Goal: Transaction & Acquisition: Obtain resource

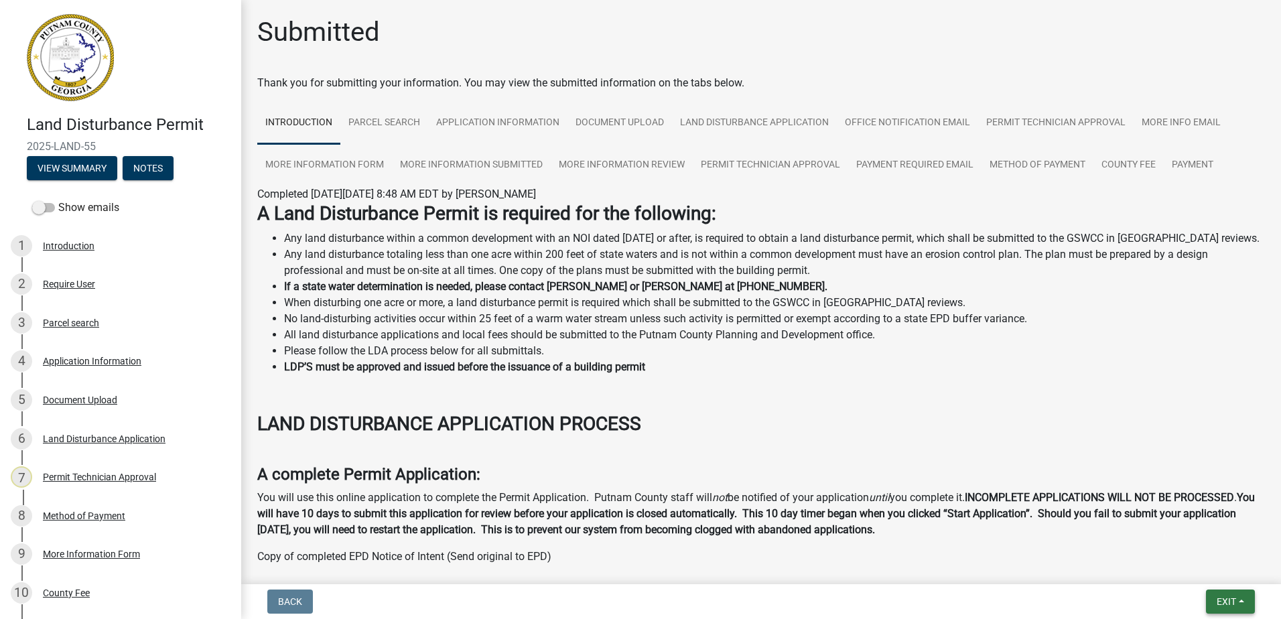
click at [1237, 598] on button "Exit" at bounding box center [1230, 602] width 49 height 24
click at [1217, 578] on button "Save & Exit" at bounding box center [1201, 567] width 107 height 32
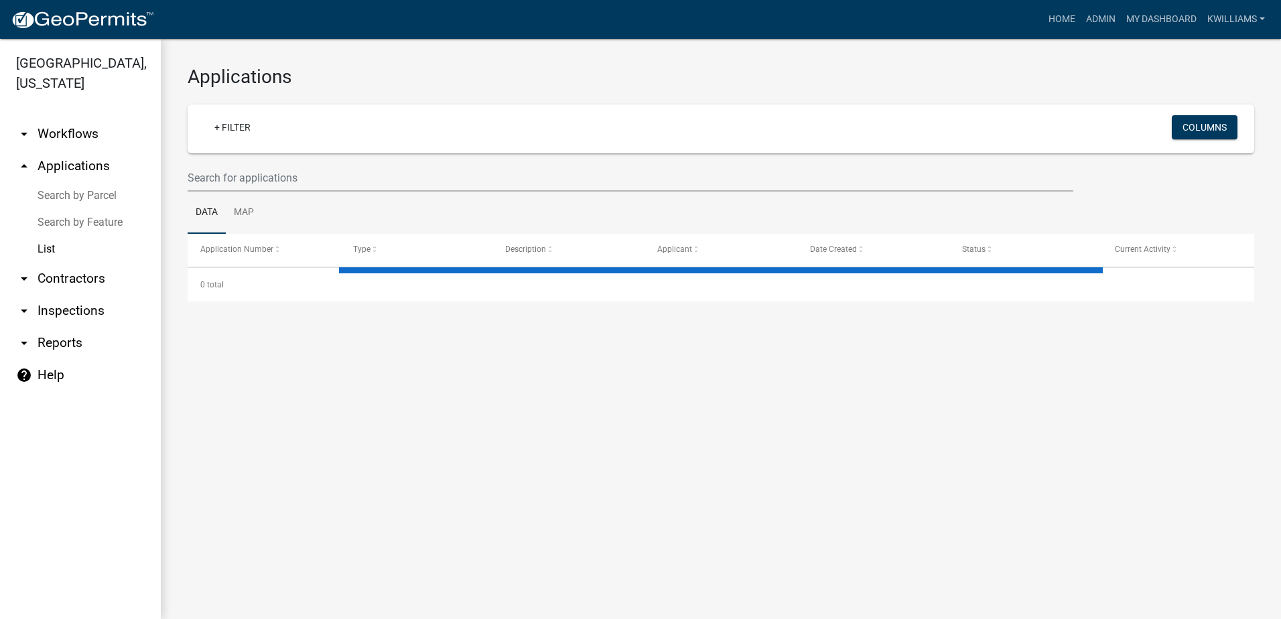
click at [69, 310] on link "arrow_drop_down Inspections" at bounding box center [80, 311] width 161 height 32
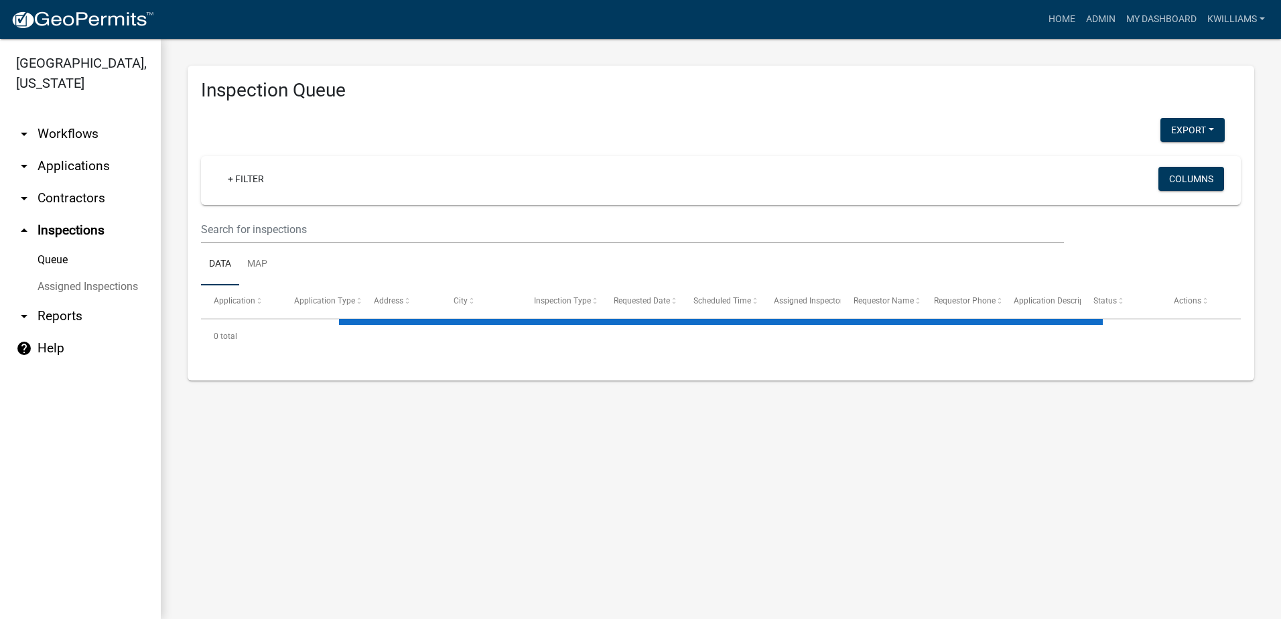
click at [55, 316] on link "arrow_drop_down Reports" at bounding box center [80, 316] width 161 height 32
select select "0: null"
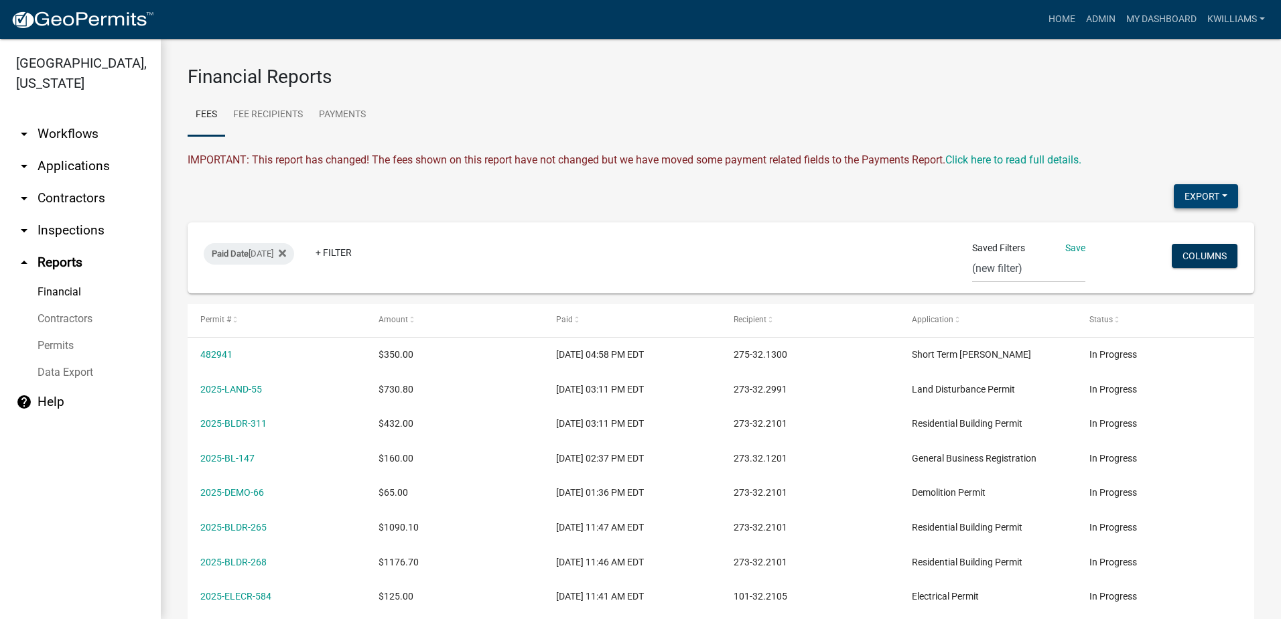
click at [1197, 190] on button "Export" at bounding box center [1206, 196] width 64 height 24
click at [1167, 222] on button "Excel Format (.xlsx)" at bounding box center [1175, 231] width 125 height 32
